Goal: Book appointment/travel/reservation

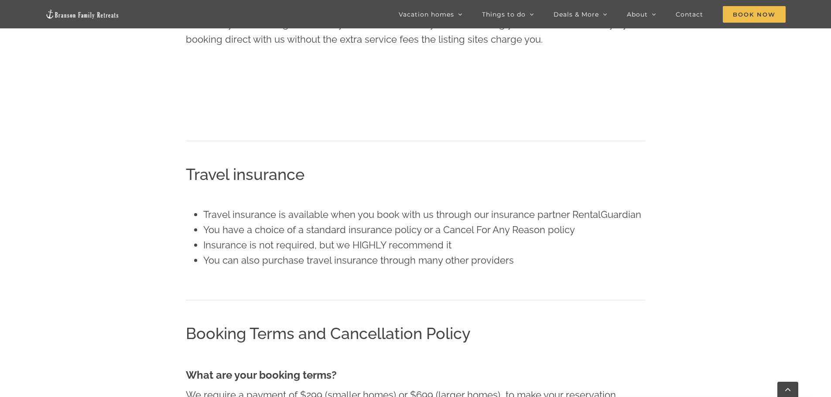
scroll to position [310, 0]
